Goal: Entertainment & Leisure: Consume media (video, audio)

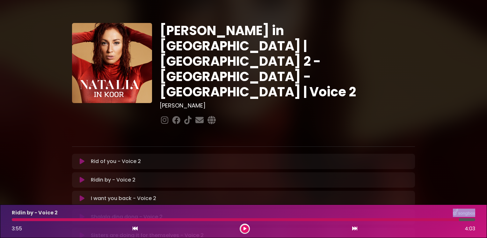
click at [83, 195] on icon at bounding box center [82, 198] width 5 height 6
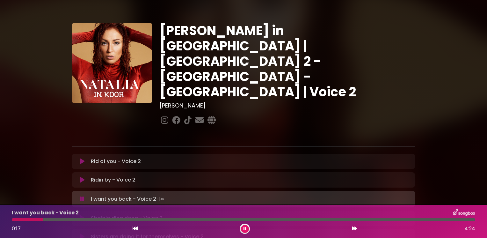
click at [475, 204] on div "[PERSON_NAME] in [GEOGRAPHIC_DATA] | [GEOGRAPHIC_DATA] 2 - [GEOGRAPHIC_DATA] - …" at bounding box center [243, 196] width 487 height 377
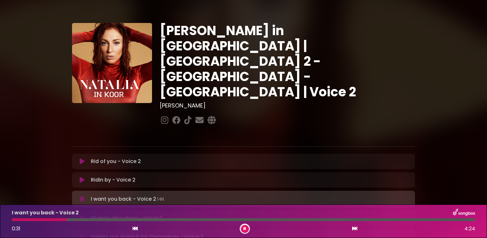
click at [476, 170] on div "[PERSON_NAME] in [GEOGRAPHIC_DATA] | [GEOGRAPHIC_DATA] 2 - [GEOGRAPHIC_DATA] - …" at bounding box center [243, 196] width 487 height 377
click at [180, 210] on div "Shalala ding dong - Voice 2 Loading Track..." at bounding box center [243, 217] width 343 height 15
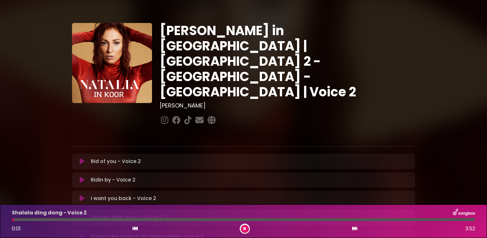
click at [82, 214] on icon at bounding box center [82, 217] width 4 height 6
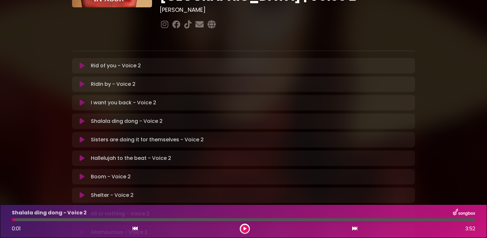
click at [82, 99] on icon at bounding box center [82, 102] width 5 height 6
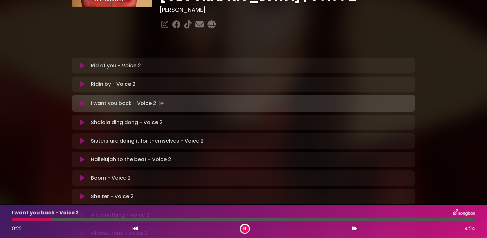
drag, startPoint x: 35, startPoint y: 221, endPoint x: 76, endPoint y: 220, distance: 41.4
click at [76, 220] on div at bounding box center [244, 219] width 464 height 3
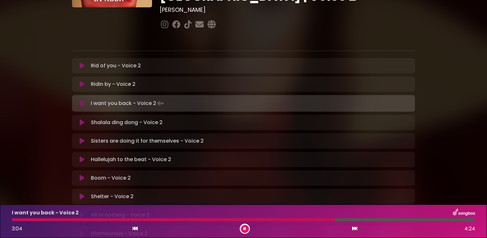
drag, startPoint x: 436, startPoint y: 219, endPoint x: 335, endPoint y: 220, distance: 101.4
click at [335, 220] on div at bounding box center [173, 219] width 323 height 3
drag, startPoint x: 401, startPoint y: 220, endPoint x: 323, endPoint y: 219, distance: 78.1
click at [323, 219] on div at bounding box center [167, 219] width 311 height 3
click at [82, 119] on icon at bounding box center [82, 122] width 5 height 6
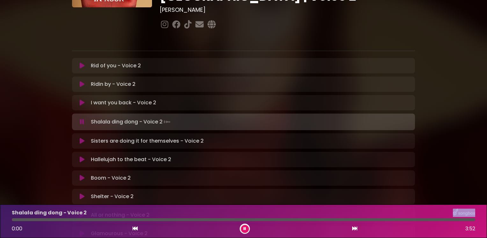
click at [82, 99] on icon at bounding box center [82, 102] width 5 height 6
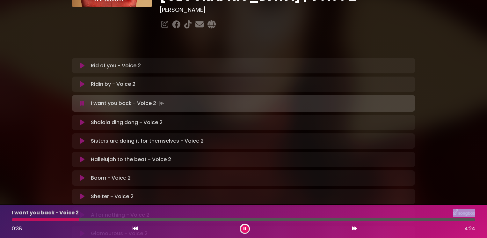
click at [80, 119] on icon at bounding box center [82, 122] width 5 height 6
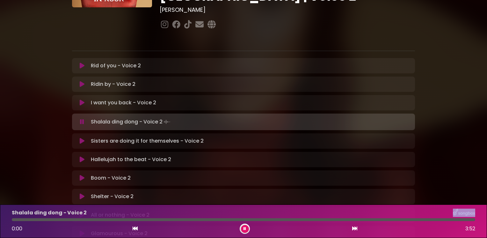
click at [81, 99] on icon at bounding box center [82, 102] width 5 height 6
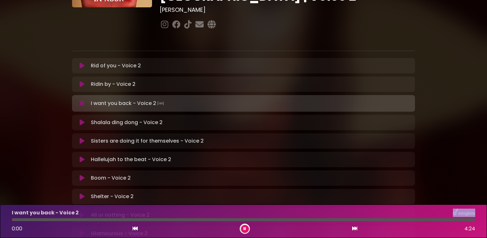
click at [82, 119] on icon at bounding box center [82, 122] width 5 height 6
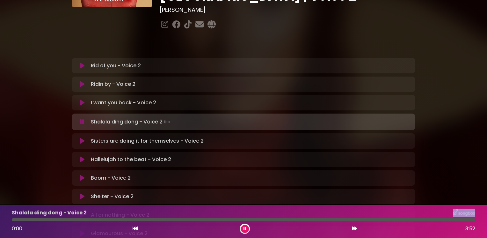
click at [82, 119] on icon at bounding box center [82, 122] width 4 height 6
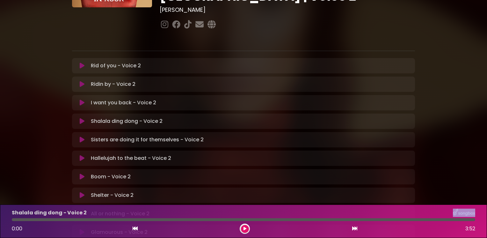
click at [82, 118] on icon at bounding box center [81, 121] width 5 height 7
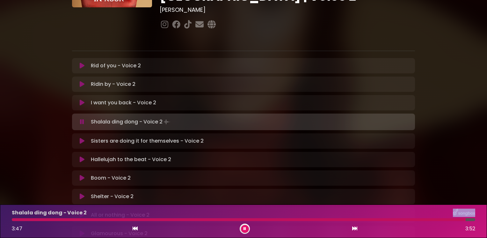
click at [81, 138] on icon at bounding box center [82, 141] width 5 height 6
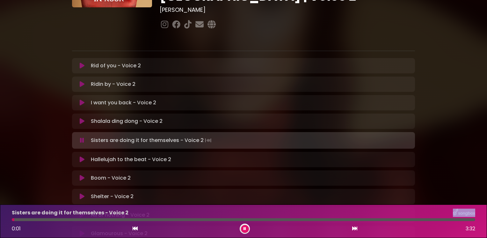
click at [81, 118] on icon at bounding box center [81, 121] width 5 height 7
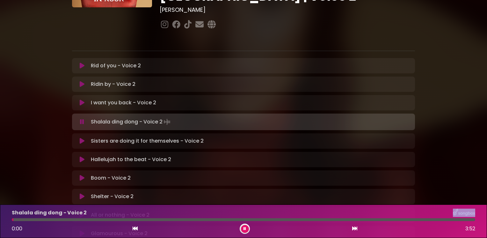
click at [81, 119] on icon at bounding box center [82, 122] width 4 height 6
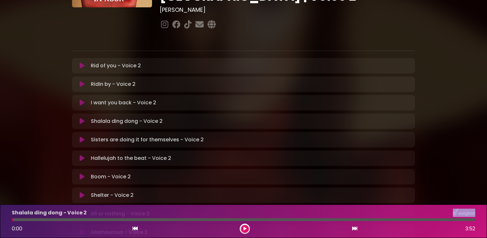
click at [80, 118] on icon at bounding box center [81, 121] width 5 height 7
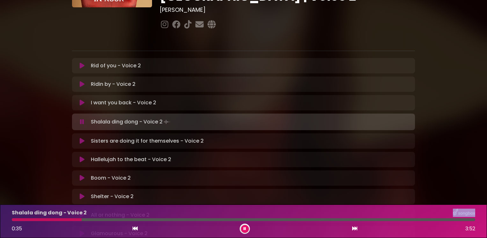
click at [82, 119] on icon at bounding box center [82, 122] width 5 height 7
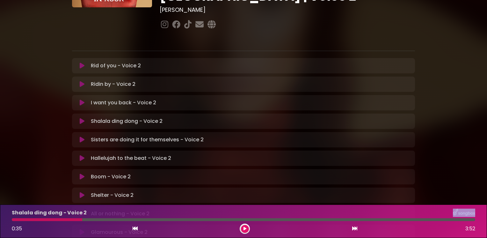
click at [83, 118] on icon at bounding box center [81, 121] width 5 height 7
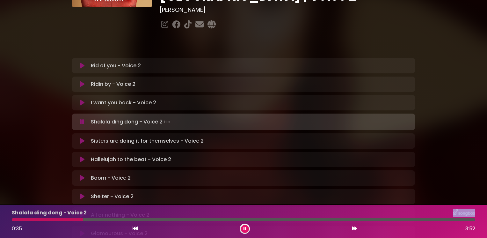
click at [83, 138] on icon at bounding box center [82, 141] width 5 height 6
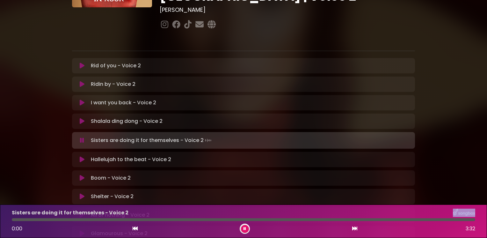
click at [80, 118] on icon at bounding box center [82, 121] width 5 height 6
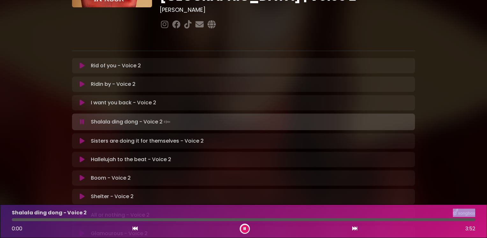
click at [80, 119] on icon at bounding box center [82, 122] width 4 height 7
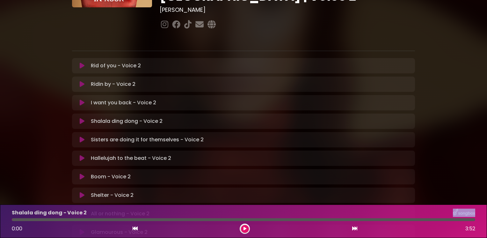
click at [82, 118] on icon at bounding box center [82, 121] width 5 height 6
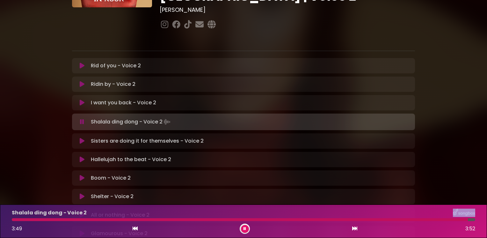
click at [82, 119] on icon at bounding box center [82, 122] width 4 height 7
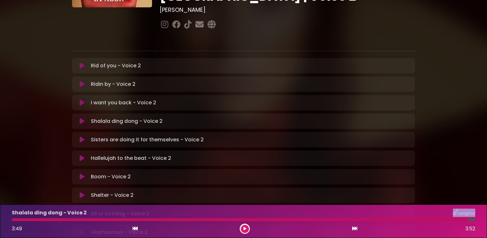
click at [82, 136] on icon at bounding box center [82, 139] width 5 height 6
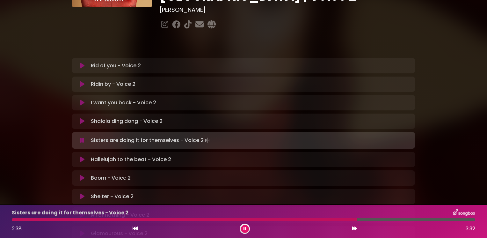
scroll to position [83, 0]
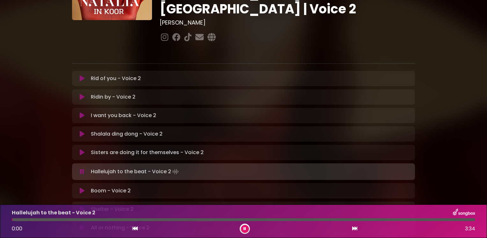
drag, startPoint x: 80, startPoint y: 147, endPoint x: 84, endPoint y: 140, distance: 8.3
click at [81, 168] on icon at bounding box center [82, 171] width 4 height 6
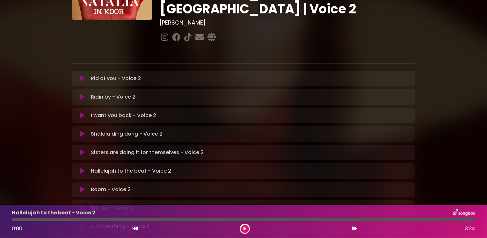
click at [81, 149] on icon at bounding box center [82, 152] width 5 height 6
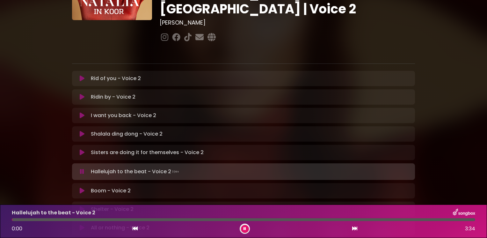
drag, startPoint x: 83, startPoint y: 147, endPoint x: 85, endPoint y: 143, distance: 4.6
click at [83, 168] on icon at bounding box center [82, 171] width 4 height 6
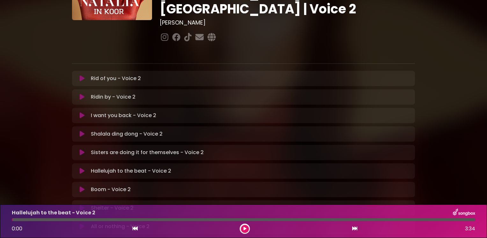
click at [81, 149] on icon at bounding box center [82, 152] width 5 height 6
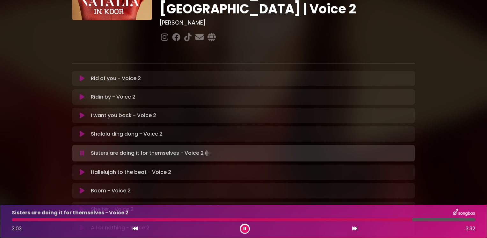
click at [81, 150] on icon at bounding box center [82, 153] width 4 height 6
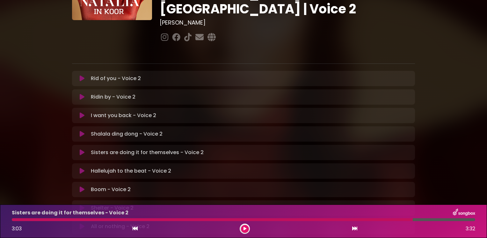
click at [81, 149] on icon at bounding box center [82, 152] width 5 height 6
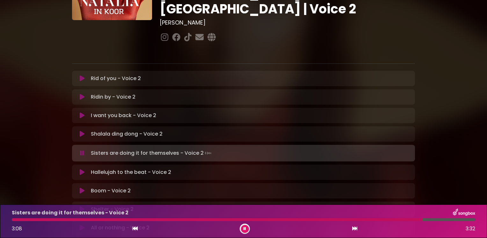
click at [81, 169] on icon at bounding box center [82, 172] width 5 height 6
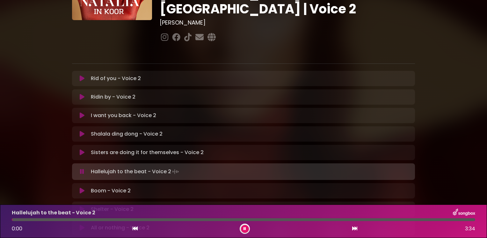
click at [81, 149] on icon at bounding box center [82, 152] width 5 height 6
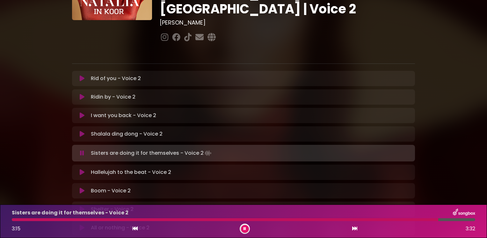
click at [82, 150] on icon at bounding box center [82, 153] width 4 height 6
